Goal: Task Accomplishment & Management: Manage account settings

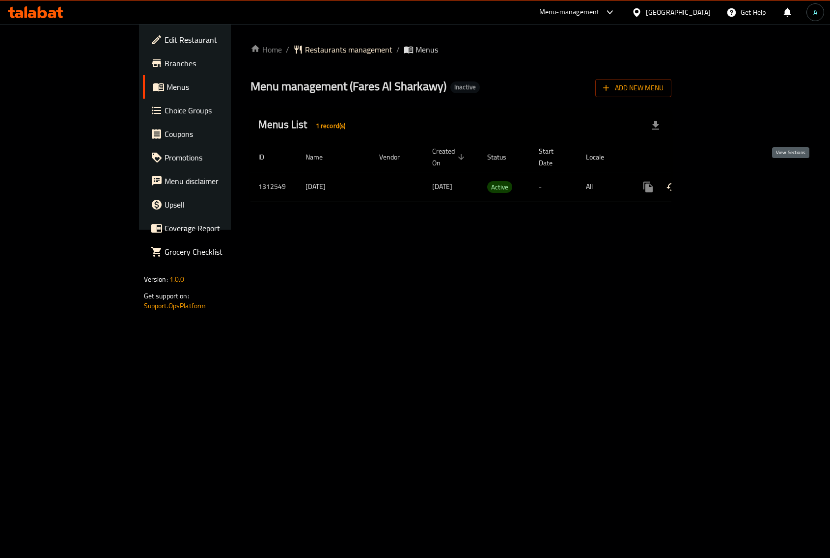
click at [731, 177] on link "enhanced table" at bounding box center [719, 187] width 24 height 24
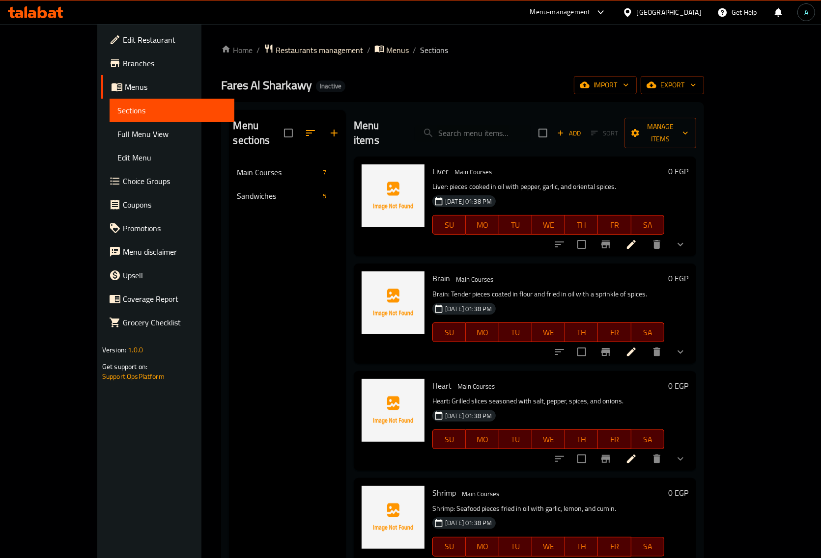
click at [117, 136] on span "Full Menu View" at bounding box center [171, 134] width 109 height 12
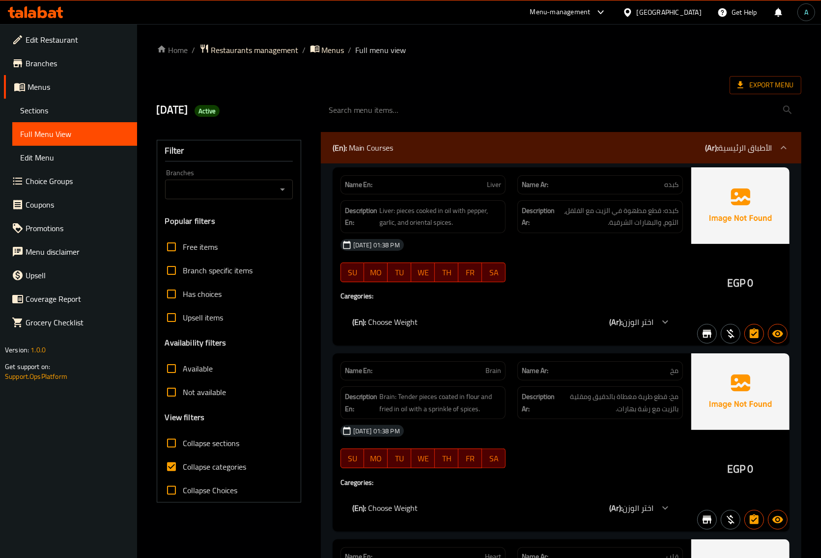
click at [220, 469] on span "Collapse categories" at bounding box center [214, 467] width 63 height 12
click at [183, 469] on input "Collapse categories" at bounding box center [172, 467] width 24 height 24
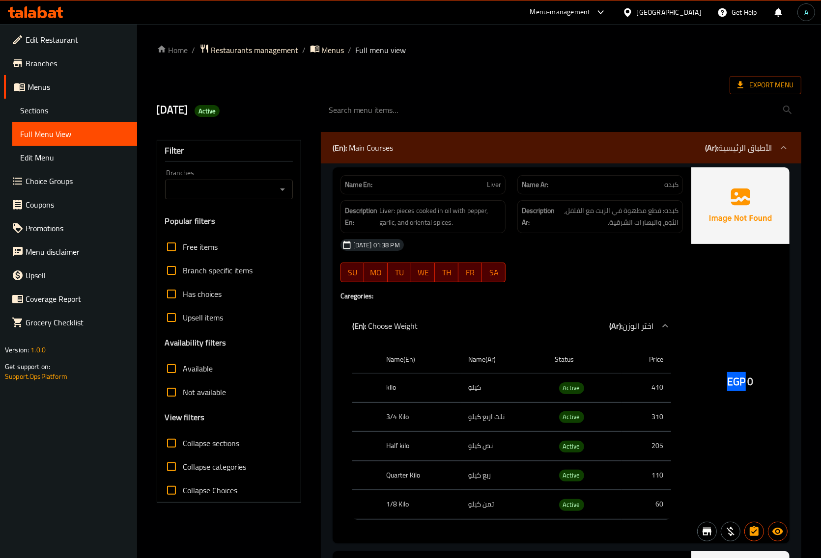
drag, startPoint x: 722, startPoint y: 386, endPoint x: 744, endPoint y: 389, distance: 22.8
click at [744, 389] on div "EGP 0" at bounding box center [740, 355] width 98 height 376
copy span "EGP"
click at [192, 470] on span "Collapse categories" at bounding box center [214, 467] width 63 height 12
click at [183, 470] on input "Collapse categories" at bounding box center [172, 467] width 24 height 24
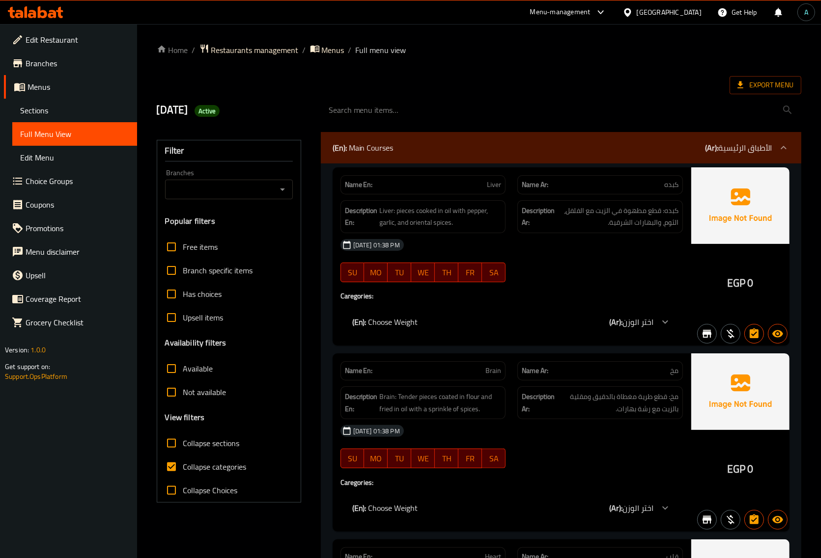
click at [209, 462] on span "Collapse categories" at bounding box center [214, 467] width 63 height 12
click at [183, 462] on input "Collapse categories" at bounding box center [172, 467] width 24 height 24
checkbox input "false"
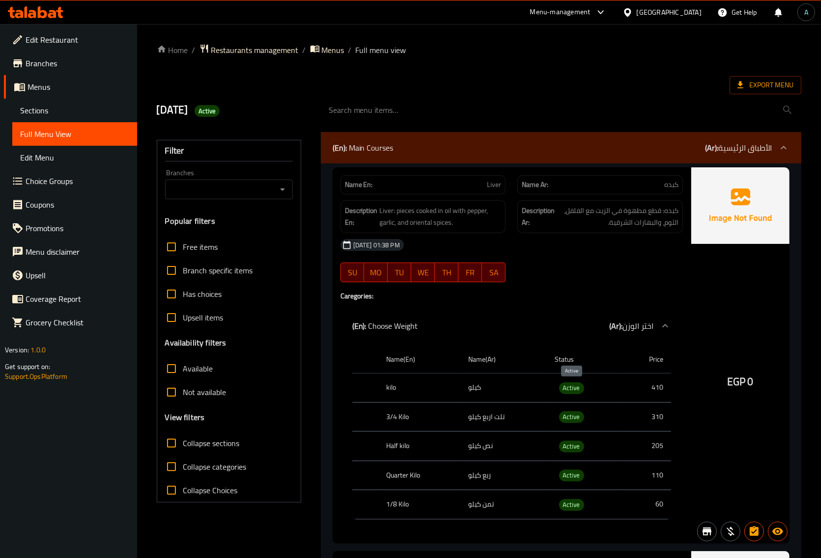
click at [571, 389] on span "Active" at bounding box center [571, 388] width 25 height 11
copy span "Active"
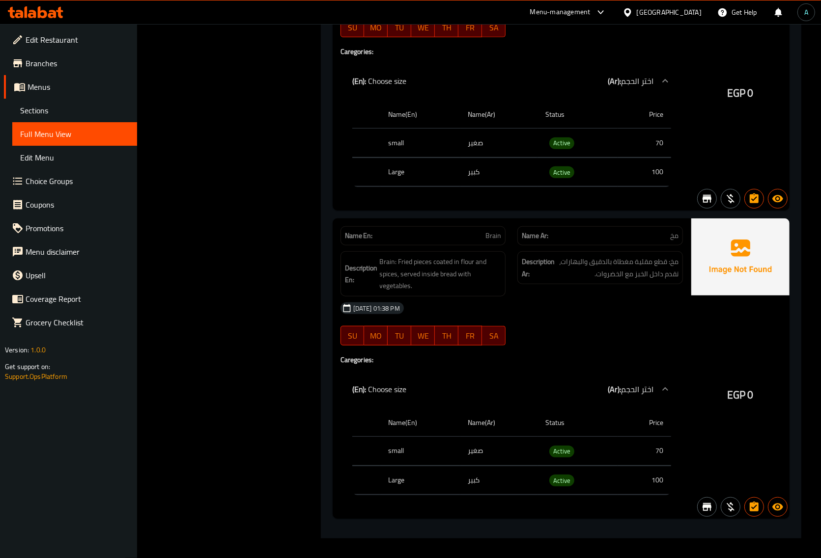
scroll to position [3947, 0]
